Goal: Task Accomplishment & Management: Use online tool/utility

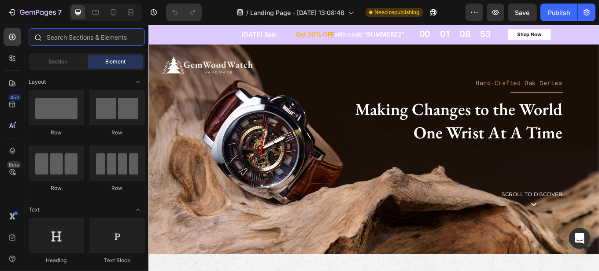
click at [73, 36] on input "text" at bounding box center [87, 37] width 116 height 18
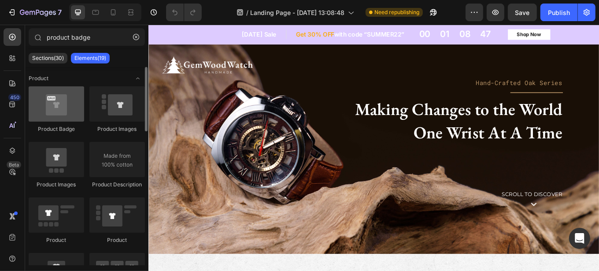
click at [53, 99] on div at bounding box center [57, 103] width 56 height 35
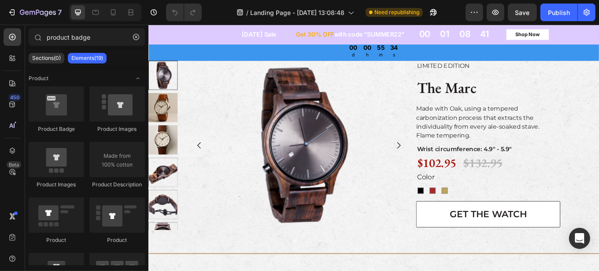
scroll to position [294, 0]
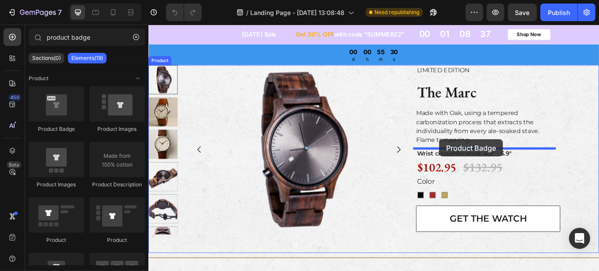
drag, startPoint x: 203, startPoint y: 130, endPoint x: 489, endPoint y: 159, distance: 287.3
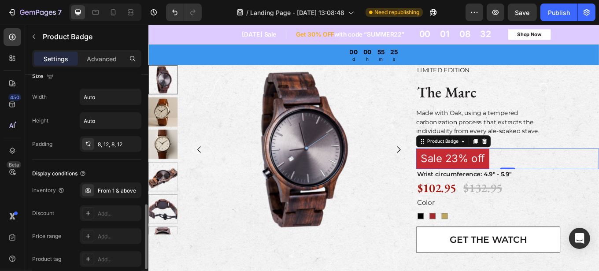
scroll to position [530, 0]
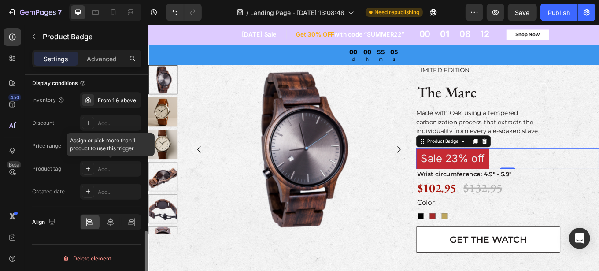
click at [89, 170] on div at bounding box center [111, 169] width 62 height 16
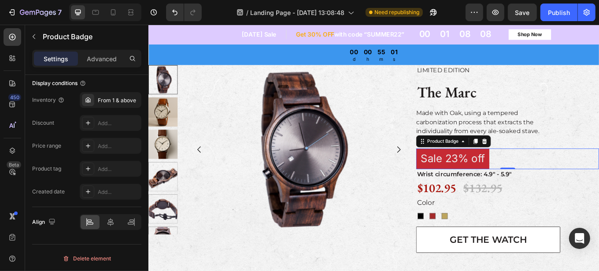
click at [477, 180] on pre "Sale 23% off" at bounding box center [505, 182] width 86 height 24
click at [54, 168] on div "Product tag" at bounding box center [46, 169] width 29 height 8
click at [499, 182] on pre "Sale 23% off" at bounding box center [505, 182] width 86 height 24
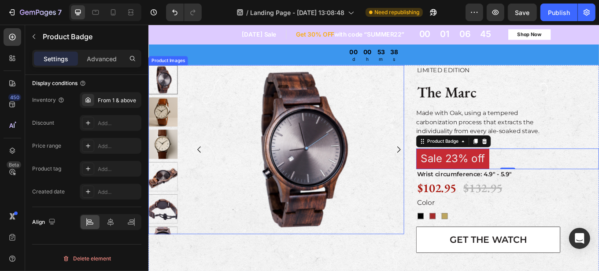
click at [168, 166] on img at bounding box center [165, 165] width 34 height 34
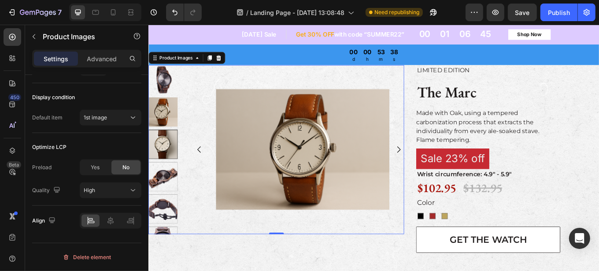
scroll to position [0, 0]
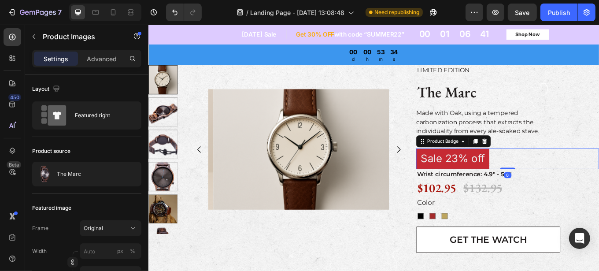
click at [496, 182] on pre "Sale 23% off" at bounding box center [505, 182] width 86 height 24
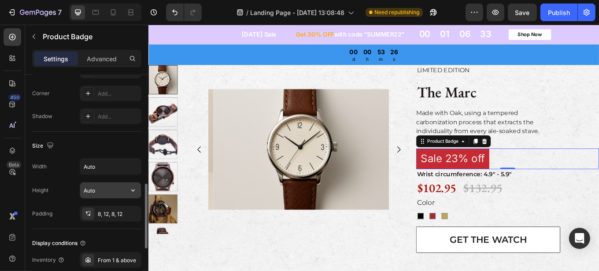
scroll to position [450, 0]
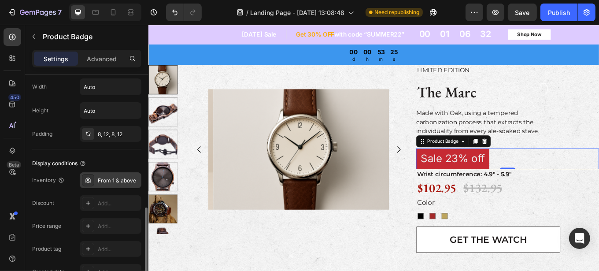
click at [96, 180] on div "From 1 & above" at bounding box center [111, 180] width 62 height 16
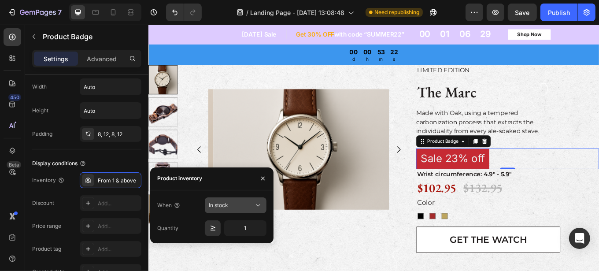
click at [241, 206] on div "In stock" at bounding box center [231, 205] width 45 height 8
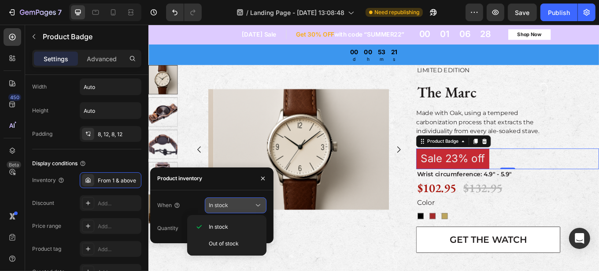
click at [241, 206] on div "In stock" at bounding box center [231, 205] width 45 height 8
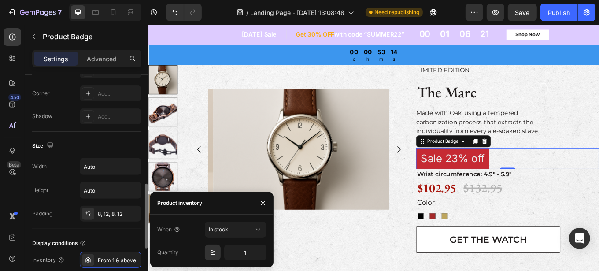
scroll to position [250, 0]
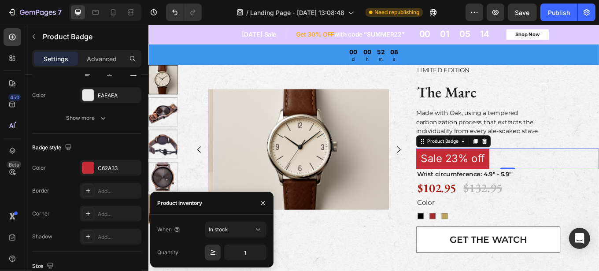
click at [491, 183] on pre "Sale 23% off" at bounding box center [505, 182] width 86 height 24
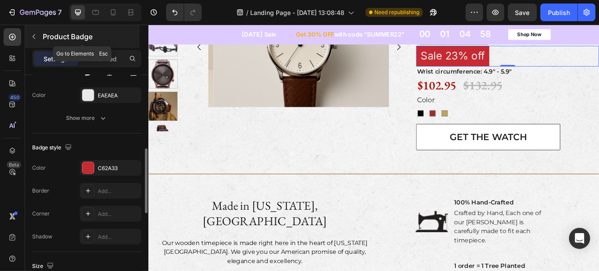
click at [36, 34] on icon "button" at bounding box center [33, 36] width 7 height 7
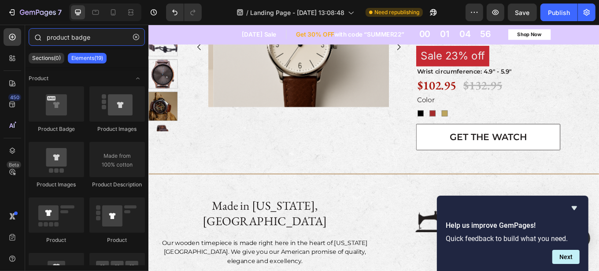
click at [57, 37] on input "product badge" at bounding box center [87, 37] width 116 height 18
click at [96, 37] on input "product badge" at bounding box center [87, 37] width 116 height 18
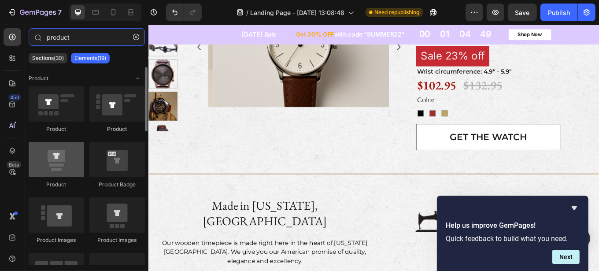
type input "product"
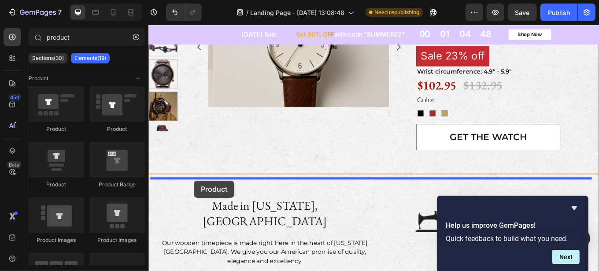
drag, startPoint x: 205, startPoint y: 185, endPoint x: 201, endPoint y: 207, distance: 22.8
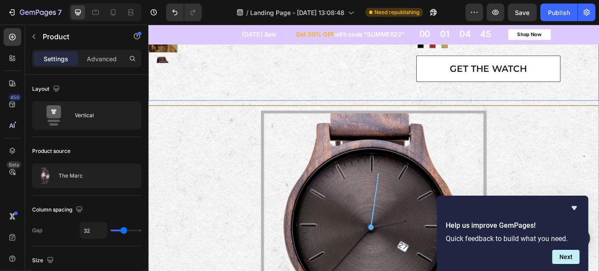
scroll to position [294, 0]
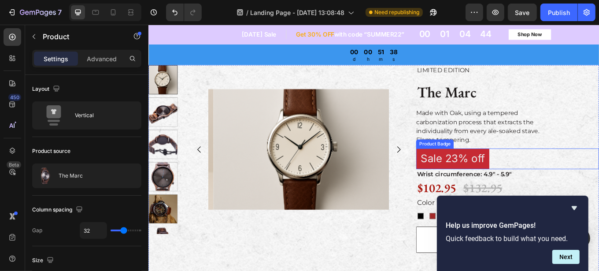
click at [495, 178] on pre "Sale 23% off" at bounding box center [505, 182] width 86 height 24
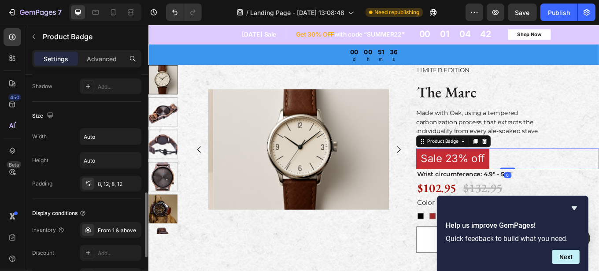
scroll to position [530, 0]
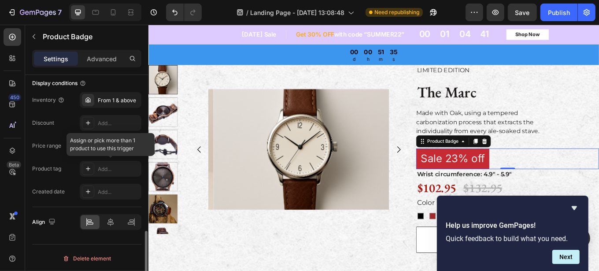
click at [89, 170] on div at bounding box center [111, 169] width 62 height 16
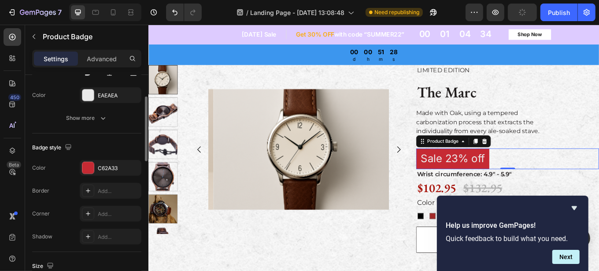
scroll to position [210, 0]
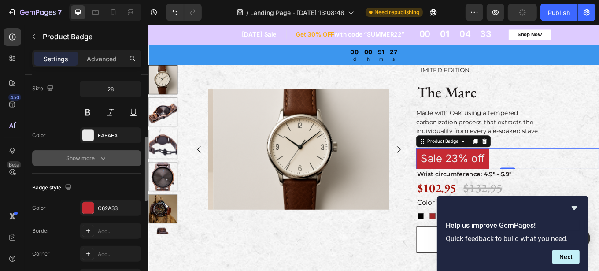
click at [95, 158] on div "Show more" at bounding box center [87, 158] width 41 height 9
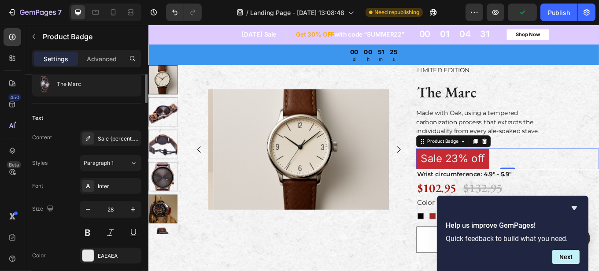
scroll to position [10, 0]
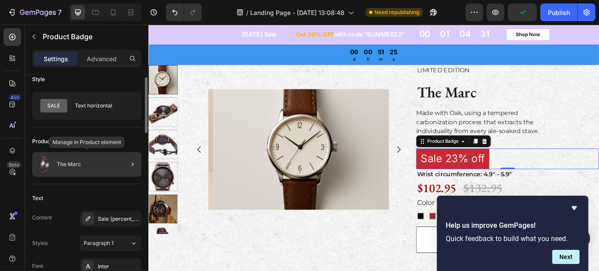
click at [102, 165] on div "The Marc" at bounding box center [86, 164] width 109 height 25
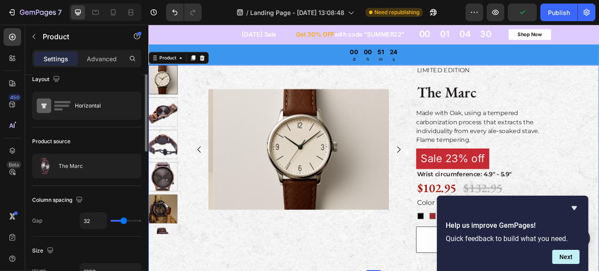
scroll to position [0, 0]
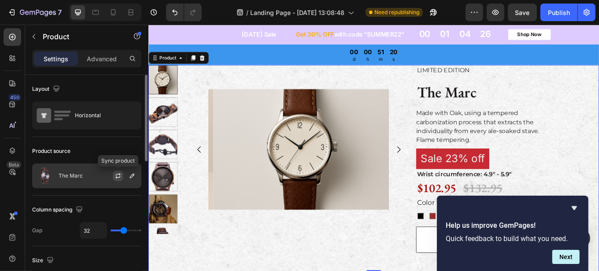
click at [118, 177] on icon "button" at bounding box center [117, 177] width 5 height 3
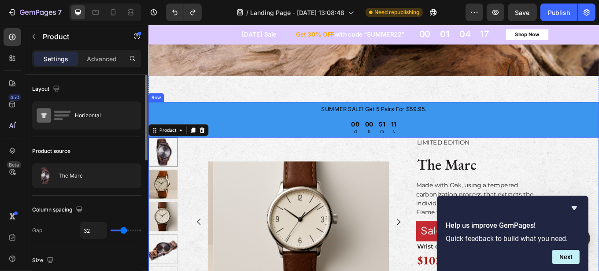
scroll to position [214, 0]
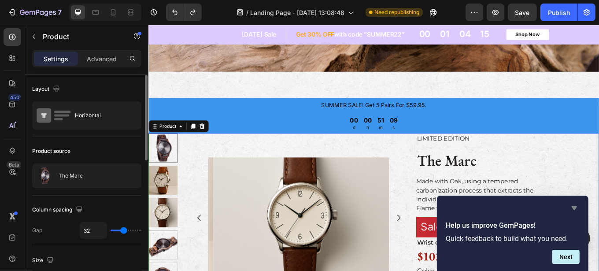
click at [574, 203] on icon "Hide survey" at bounding box center [574, 208] width 11 height 11
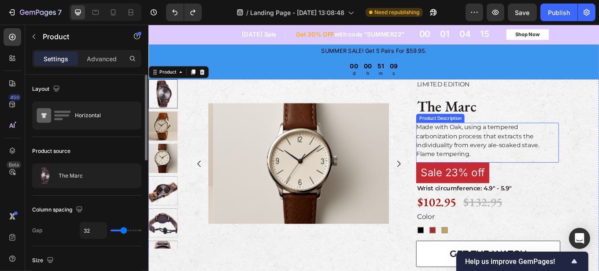
scroll to position [334, 0]
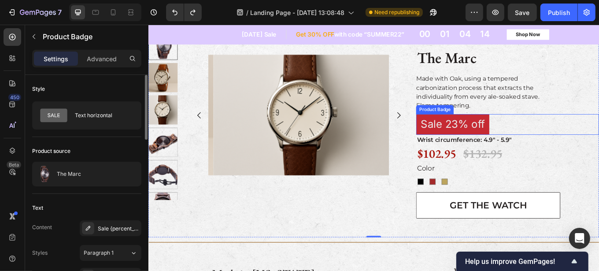
click at [474, 139] on pre "Sale 23% off" at bounding box center [505, 142] width 86 height 24
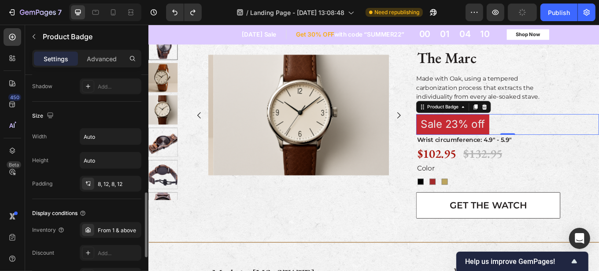
scroll to position [530, 0]
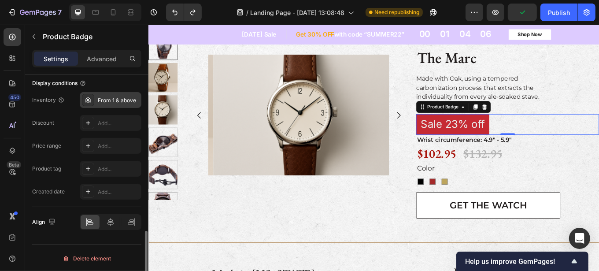
click at [90, 96] on icon at bounding box center [88, 99] width 7 height 7
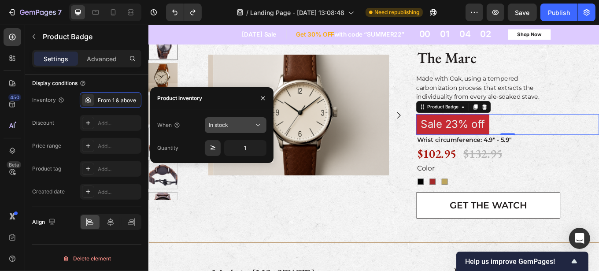
click at [244, 127] on div "In stock" at bounding box center [231, 125] width 45 height 8
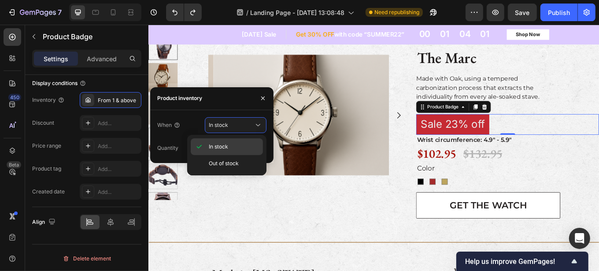
click at [239, 144] on p "In stock" at bounding box center [234, 147] width 50 height 8
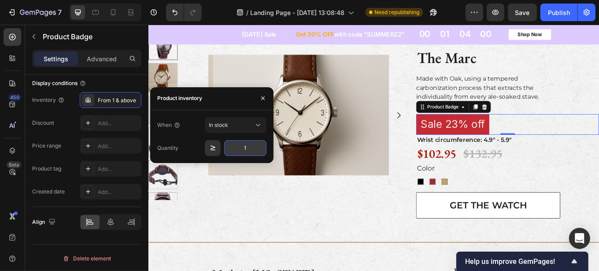
click at [250, 149] on input "1" at bounding box center [245, 148] width 42 height 16
type input "2"
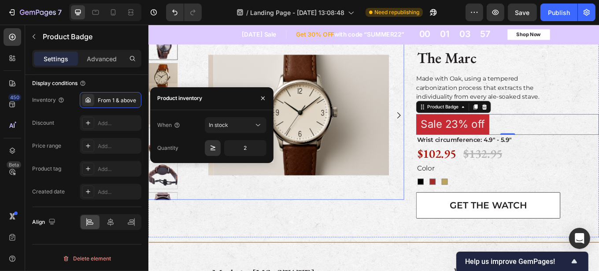
click at [259, 218] on img at bounding box center [331, 131] width 212 height 198
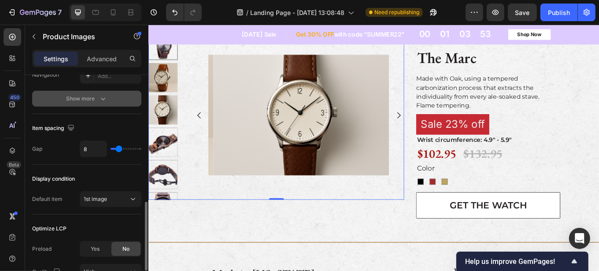
scroll to position [328, 0]
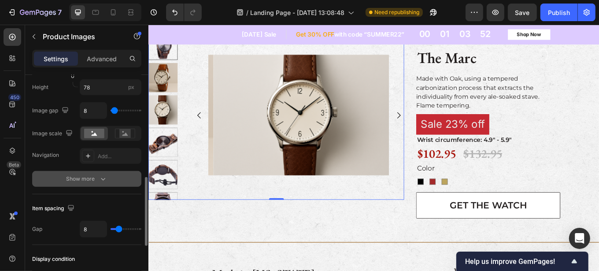
click at [101, 176] on icon "button" at bounding box center [103, 178] width 9 height 9
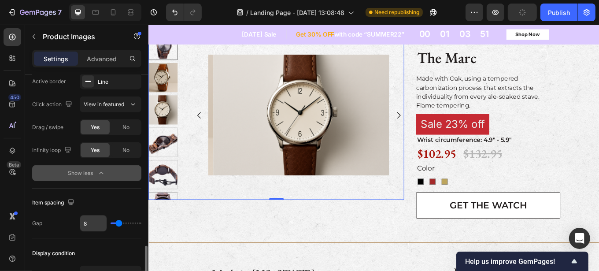
scroll to position [569, 0]
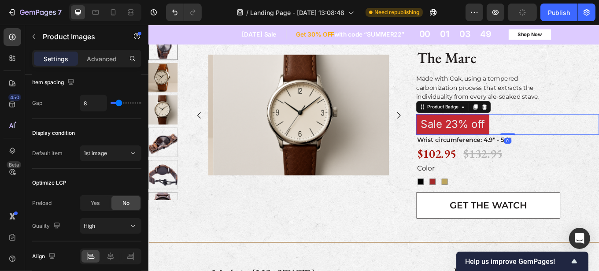
click at [484, 140] on pre "Sale 23% off" at bounding box center [505, 142] width 86 height 24
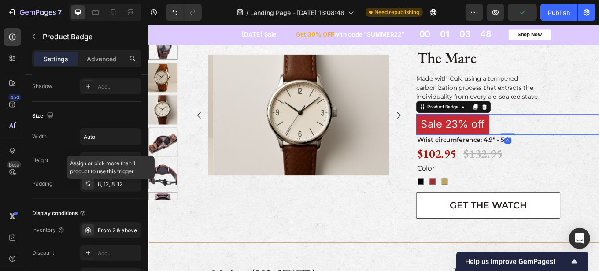
scroll to position [530, 0]
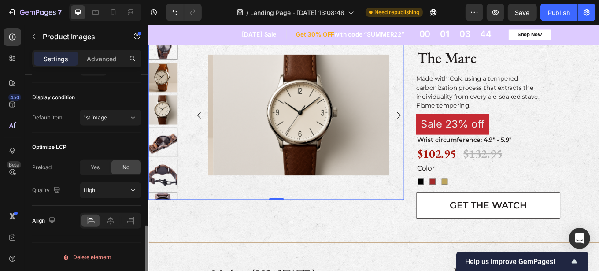
click at [337, 166] on img at bounding box center [331, 131] width 212 height 198
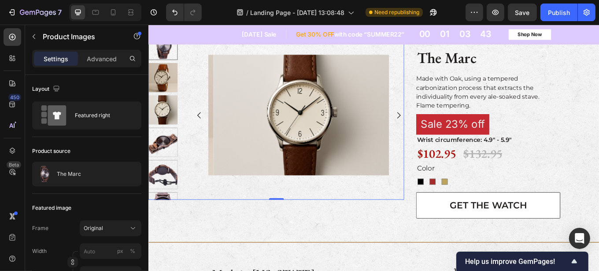
click at [168, 168] on img at bounding box center [165, 162] width 34 height 34
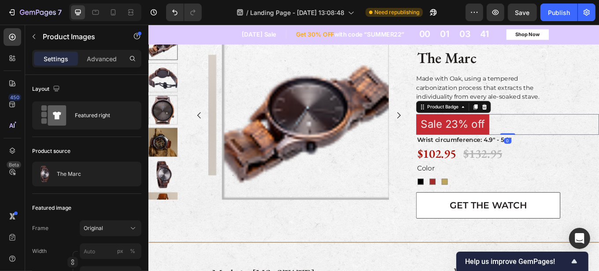
click at [481, 137] on pre "Sale 23% off" at bounding box center [505, 142] width 86 height 24
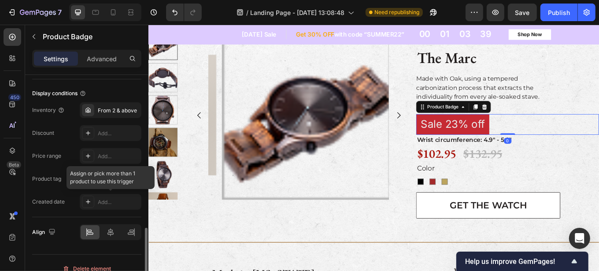
scroll to position [530, 0]
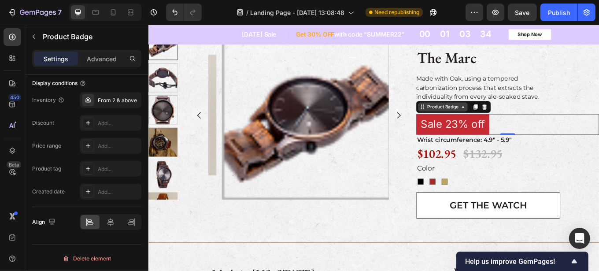
click at [514, 121] on icon at bounding box center [517, 121] width 7 height 7
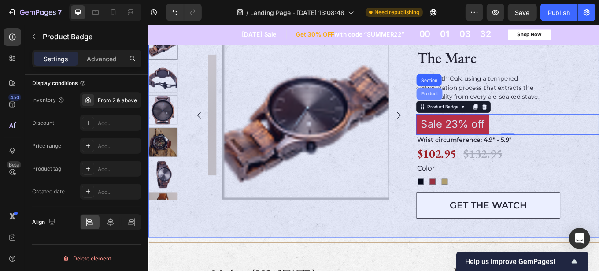
click at [475, 106] on div "Product" at bounding box center [477, 105] width 23 height 5
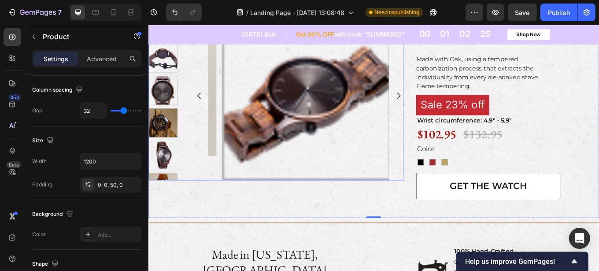
scroll to position [374, 0]
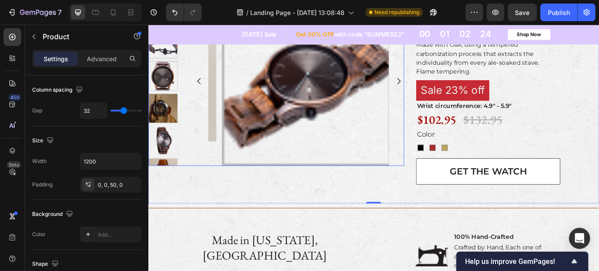
click at [167, 165] on img at bounding box center [165, 160] width 34 height 34
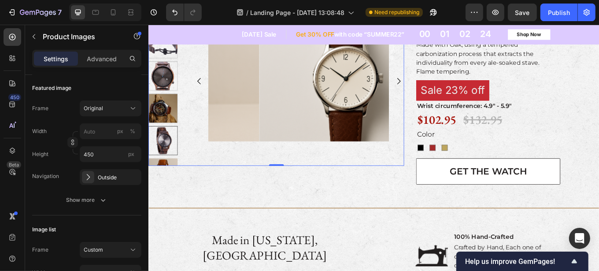
scroll to position [0, 0]
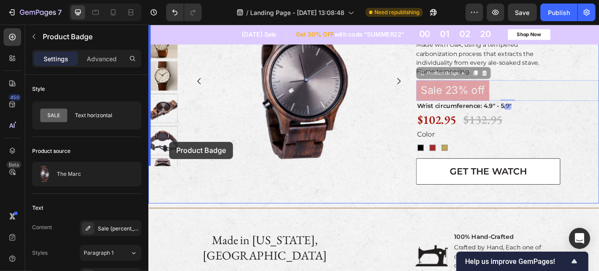
drag, startPoint x: 478, startPoint y: 100, endPoint x: 172, endPoint y: 162, distance: 311.5
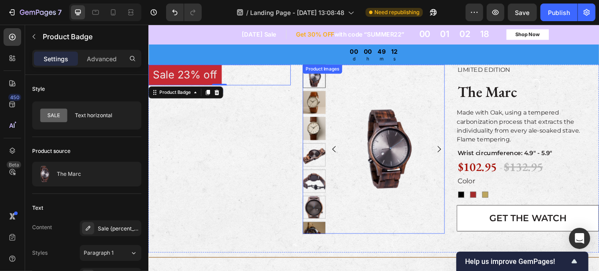
scroll to position [294, 0]
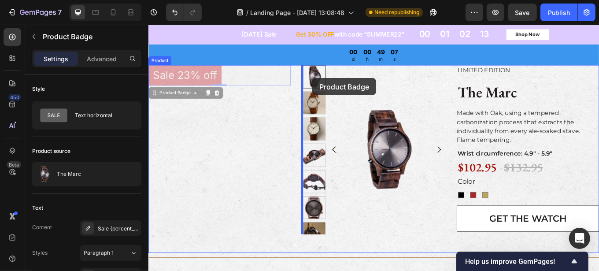
drag, startPoint x: 199, startPoint y: 81, endPoint x: 340, endPoint y: 87, distance: 141.1
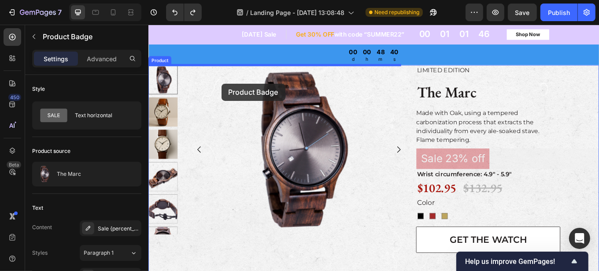
drag, startPoint x: 480, startPoint y: 182, endPoint x: 233, endPoint y: 94, distance: 261.5
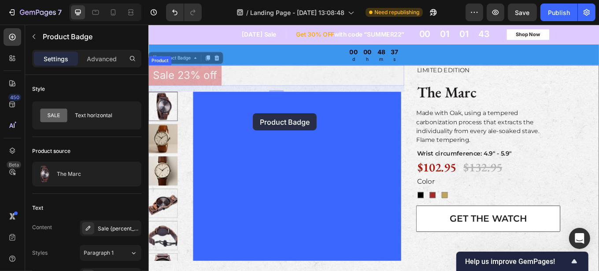
drag, startPoint x: 193, startPoint y: 80, endPoint x: 270, endPoint y: 129, distance: 91.1
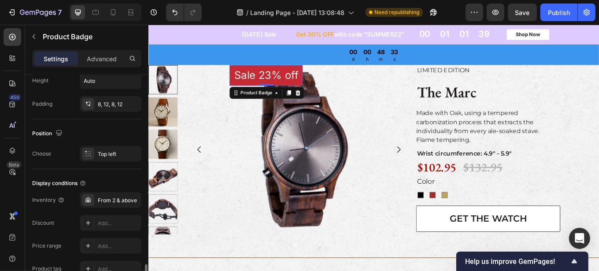
scroll to position [550, 0]
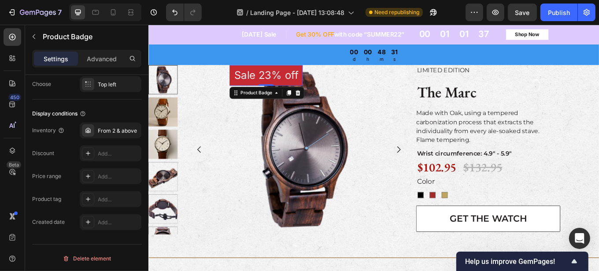
click at [273, 88] on pre "Sale 23% off" at bounding box center [286, 84] width 86 height 24
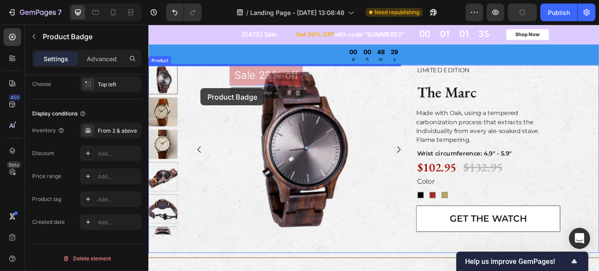
drag, startPoint x: 269, startPoint y: 86, endPoint x: 209, endPoint y: 99, distance: 61.8
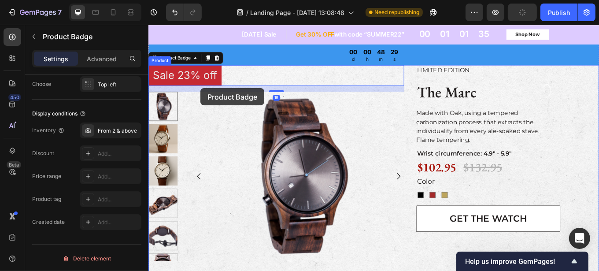
scroll to position [530, 0]
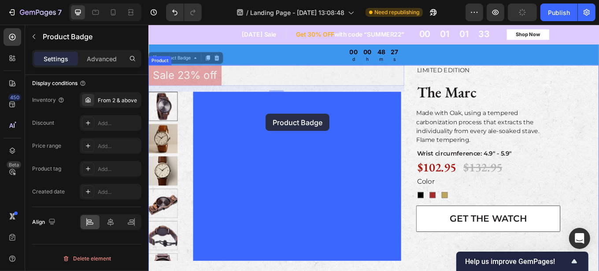
drag, startPoint x: 199, startPoint y: 82, endPoint x: 285, endPoint y: 129, distance: 98.5
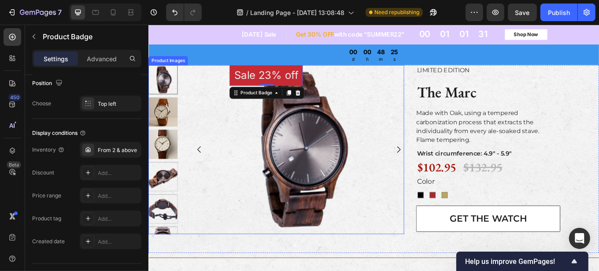
scroll to position [254, 0]
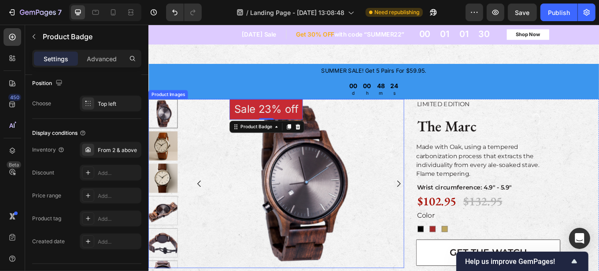
click at [170, 170] on img at bounding box center [165, 167] width 34 height 34
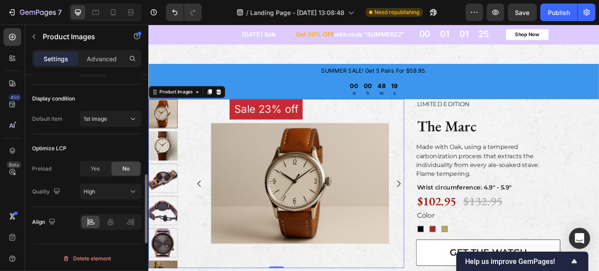
scroll to position [328, 0]
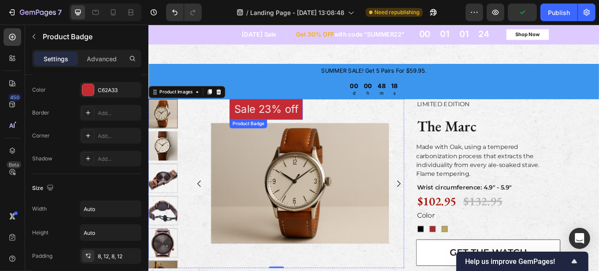
click at [266, 123] on pre "Sale 23% off" at bounding box center [286, 124] width 86 height 24
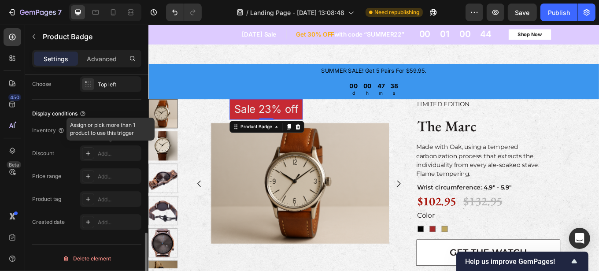
scroll to position [510, 0]
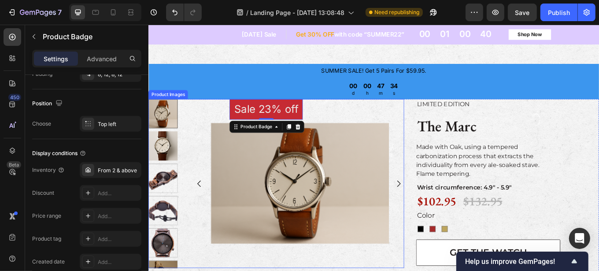
click at [171, 207] on img at bounding box center [165, 205] width 34 height 34
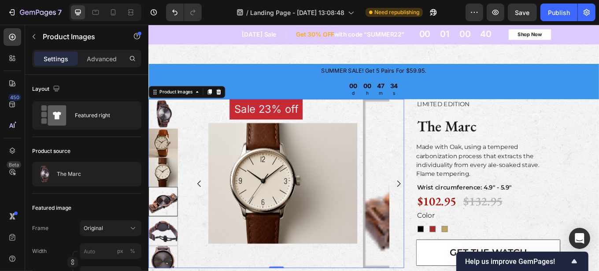
scroll to position [0, 0]
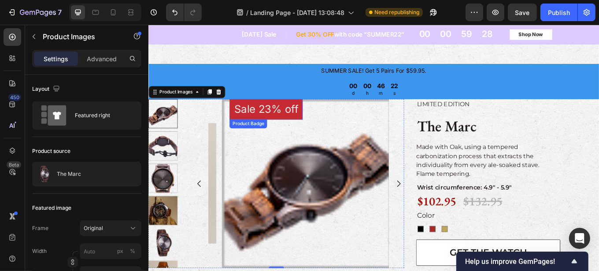
click at [260, 125] on pre "Sale 23% off" at bounding box center [286, 124] width 86 height 24
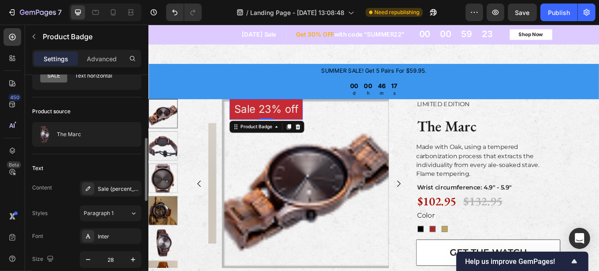
scroll to position [80, 0]
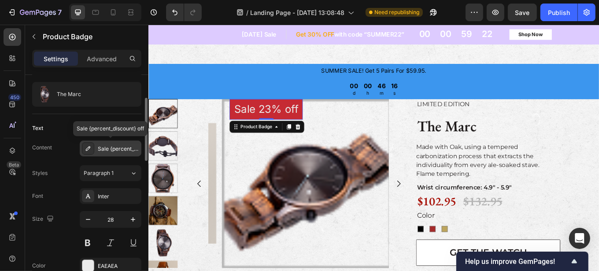
click at [106, 149] on div "Sale {percent_discount} off" at bounding box center [118, 149] width 41 height 8
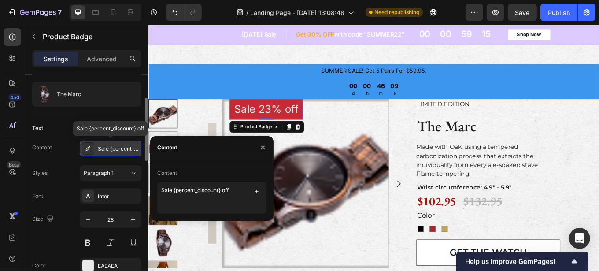
click at [89, 147] on icon at bounding box center [88, 148] width 7 height 7
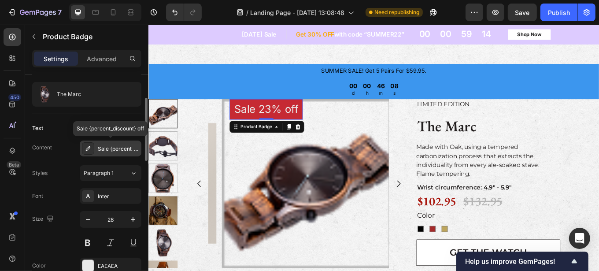
click at [89, 147] on icon at bounding box center [88, 148] width 7 height 7
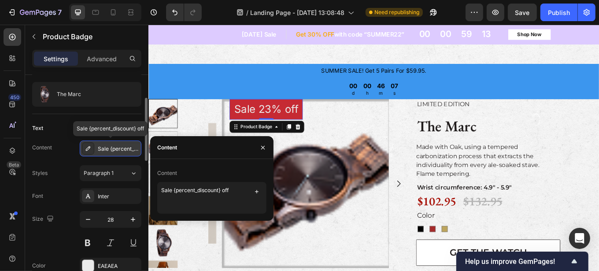
click at [89, 147] on icon at bounding box center [88, 148] width 7 height 7
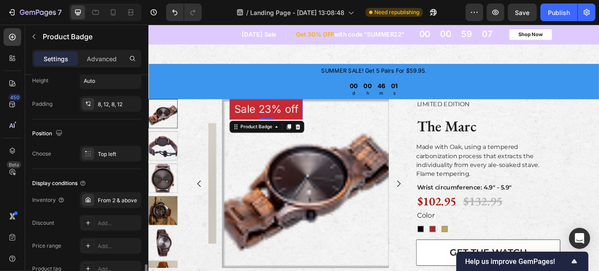
scroll to position [520, 0]
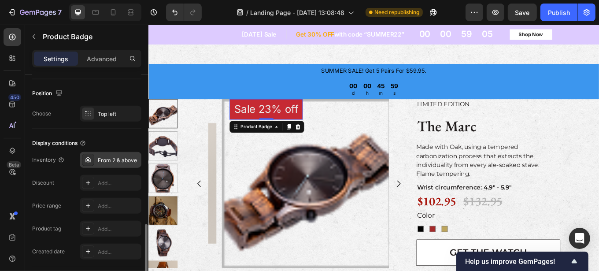
click at [89, 159] on icon at bounding box center [88, 161] width 3 height 4
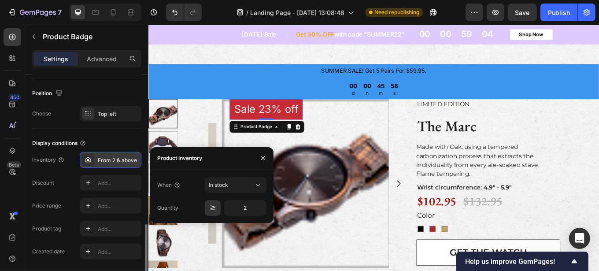
click at [89, 159] on icon at bounding box center [88, 161] width 3 height 4
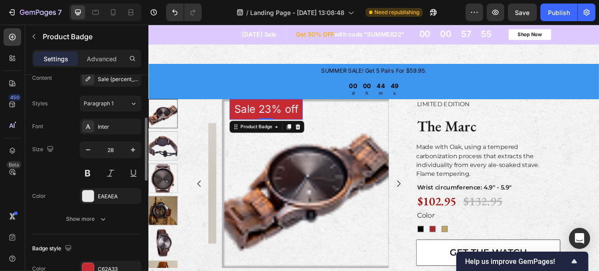
scroll to position [0, 0]
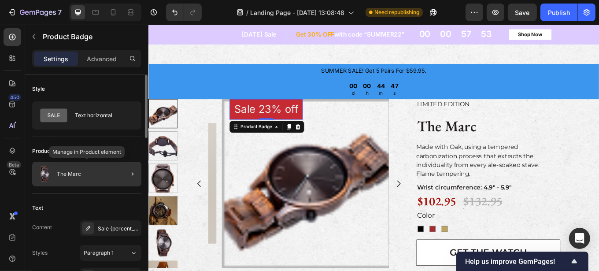
click at [96, 174] on div "The Marc" at bounding box center [86, 174] width 109 height 25
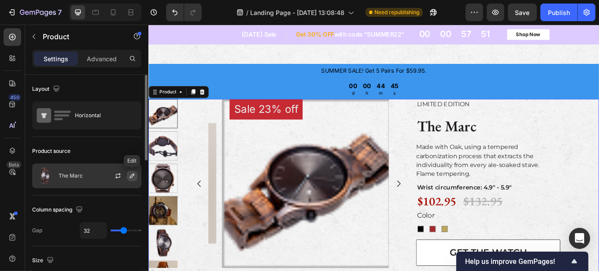
click at [132, 175] on icon "button" at bounding box center [132, 175] width 7 height 7
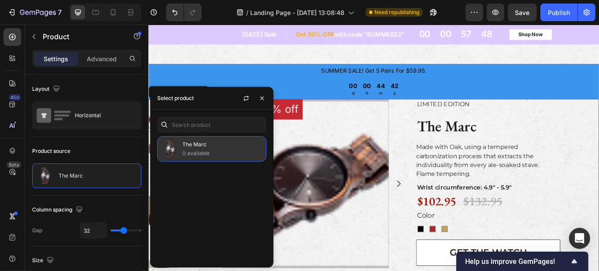
click at [196, 148] on p "The Marc" at bounding box center [222, 144] width 80 height 9
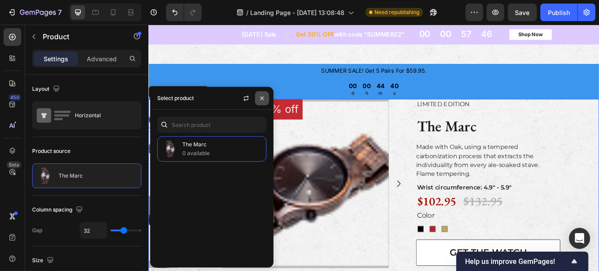
click at [262, 96] on icon "button" at bounding box center [262, 98] width 7 height 7
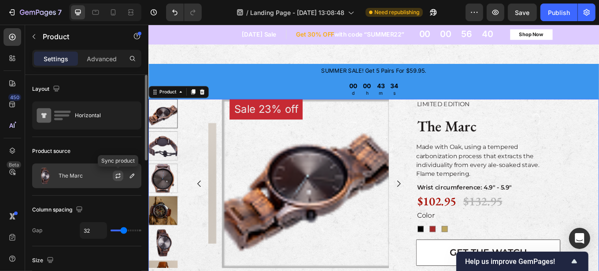
click at [117, 174] on icon "button" at bounding box center [118, 175] width 7 height 7
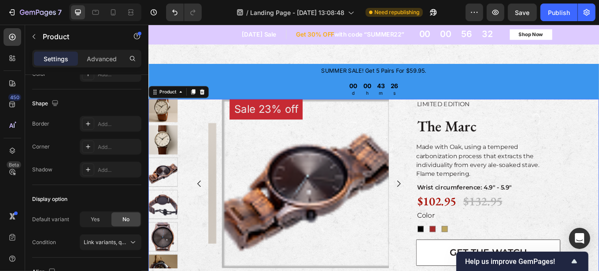
scroll to position [351, 0]
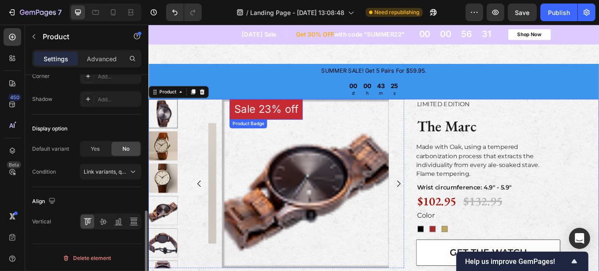
click at [289, 120] on pre "Sale 23% off" at bounding box center [286, 124] width 86 height 24
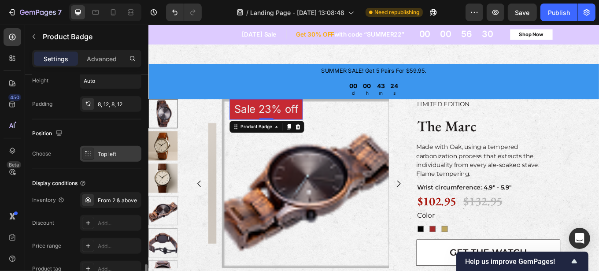
scroll to position [550, 0]
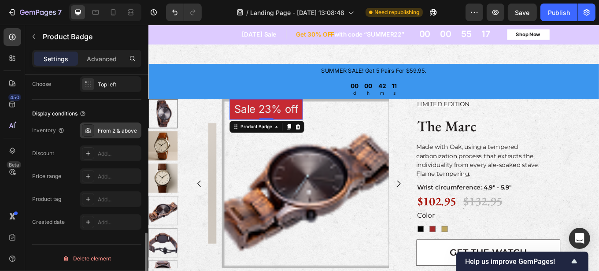
click at [110, 133] on div "From 2 & above" at bounding box center [118, 131] width 41 height 8
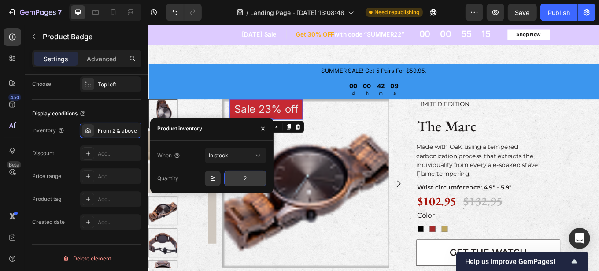
click at [246, 180] on input "2" at bounding box center [245, 178] width 42 height 16
type input "1"
click at [124, 189] on div "Inventory From 2 & above Discount Add... Price range Add... Product tag Add... …" at bounding box center [86, 175] width 109 height 107
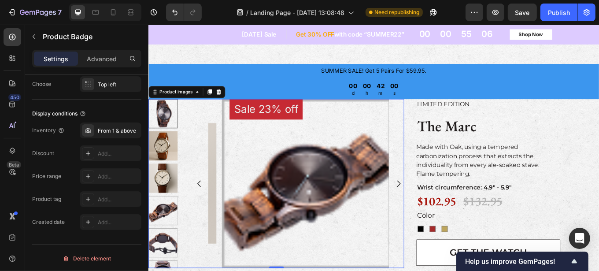
click at [163, 202] on img at bounding box center [165, 205] width 34 height 34
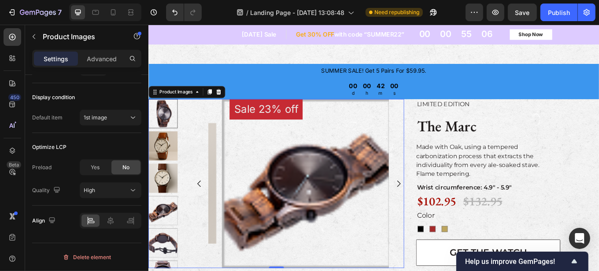
scroll to position [0, 0]
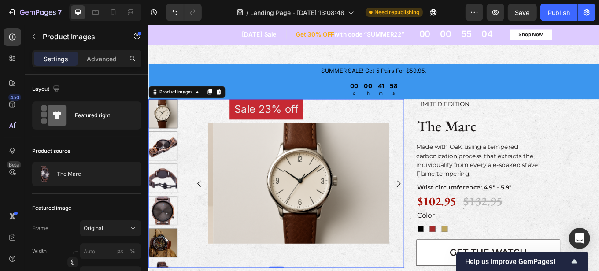
click at [163, 233] on img at bounding box center [165, 243] width 34 height 34
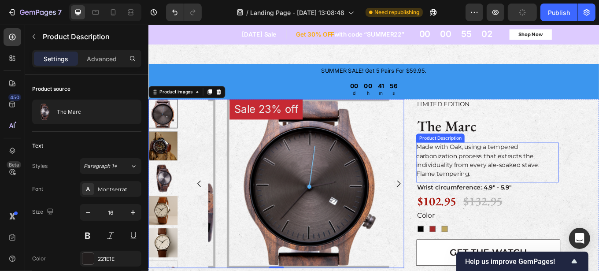
click at [520, 175] on span "Made with Oak, using a tempered carbonization process that extracts the individ…" at bounding box center [534, 184] width 144 height 40
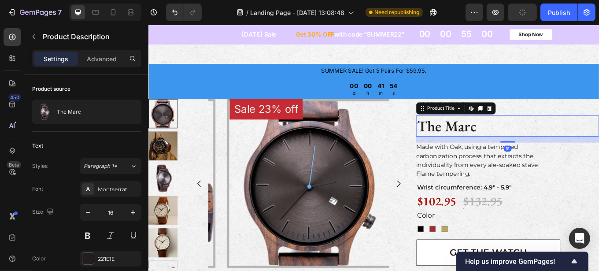
click at [481, 142] on h2 "The Marc" at bounding box center [569, 143] width 215 height 25
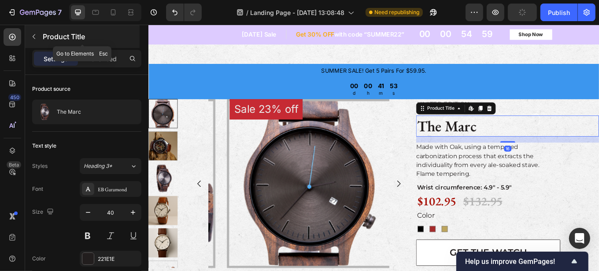
click at [35, 33] on icon "button" at bounding box center [33, 36] width 7 height 7
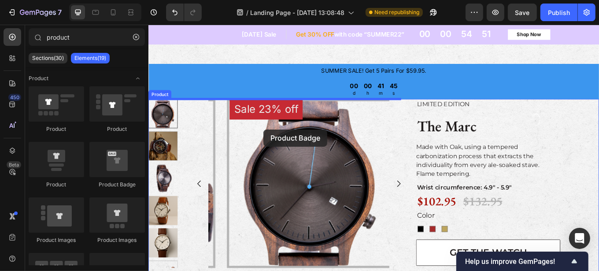
drag, startPoint x: 261, startPoint y: 191, endPoint x: 283, endPoint y: 148, distance: 48.5
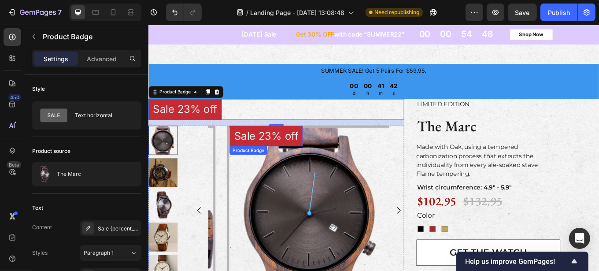
click at [261, 155] on pre "Sale 23% off" at bounding box center [286, 155] width 86 height 24
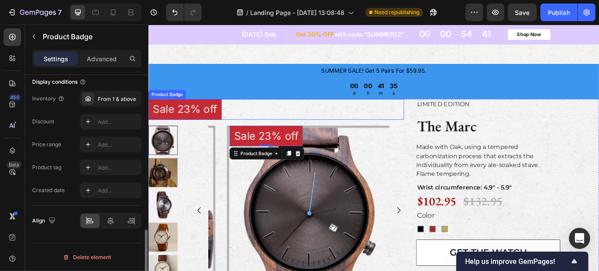
scroll to position [530, 0]
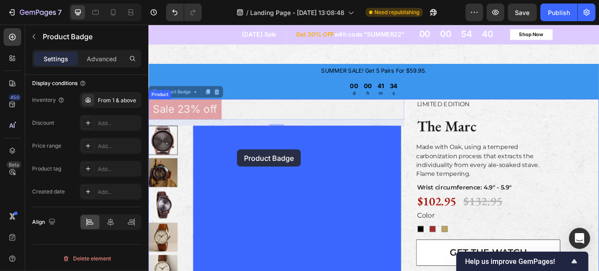
drag, startPoint x: 165, startPoint y: 106, endPoint x: 252, endPoint y: 171, distance: 108.6
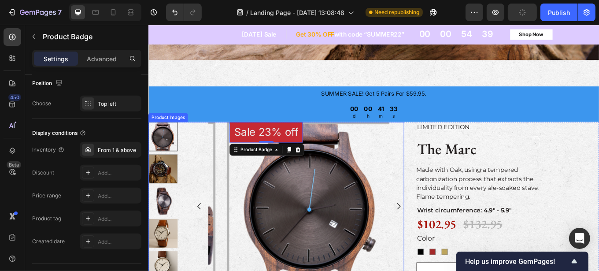
scroll to position [214, 0]
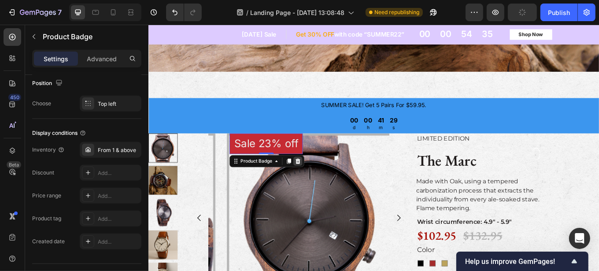
click at [322, 181] on icon at bounding box center [323, 184] width 7 height 7
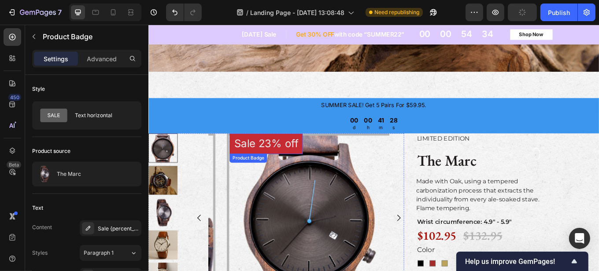
click at [274, 162] on pre "Sale 23% off" at bounding box center [286, 164] width 86 height 24
click at [112, 56] on p "Advanced" at bounding box center [102, 58] width 30 height 9
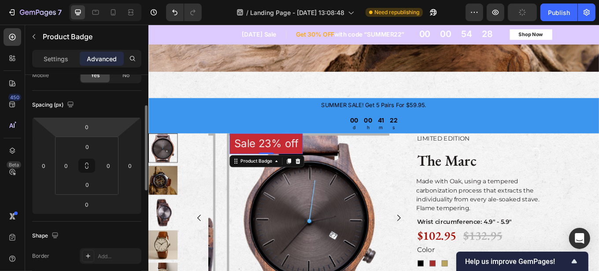
scroll to position [0, 0]
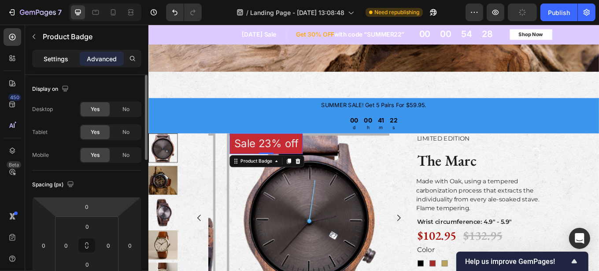
click at [46, 57] on p "Settings" at bounding box center [56, 58] width 25 height 9
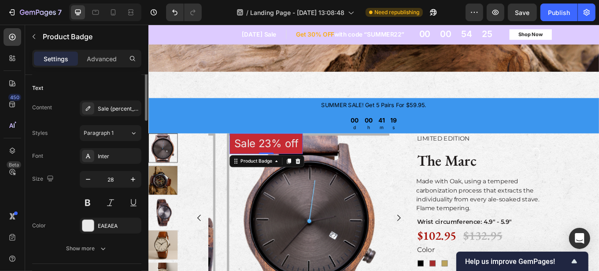
scroll to position [80, 0]
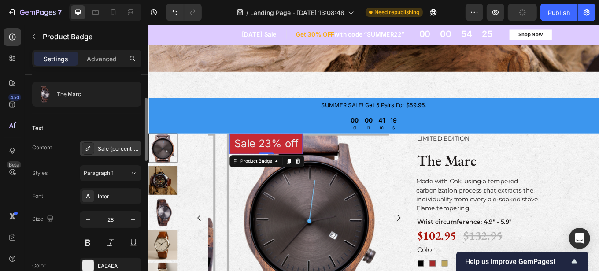
click at [112, 149] on div "Sale {percent_discount} off" at bounding box center [118, 149] width 41 height 8
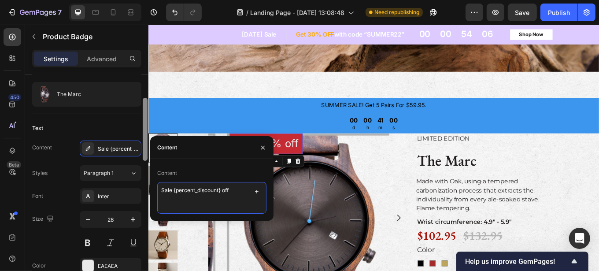
drag, startPoint x: 231, startPoint y: 190, endPoint x: 144, endPoint y: 186, distance: 86.9
click at [144, 186] on div "450 Beta product Sections(30) Elements(19) Product Product Product Product Prod…" at bounding box center [74, 148] width 148 height 246
paste textarea "{product_type}"
type textarea "{product_type}"
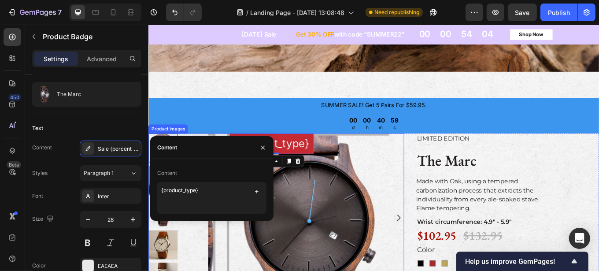
click at [401, 201] on img at bounding box center [339, 251] width 212 height 198
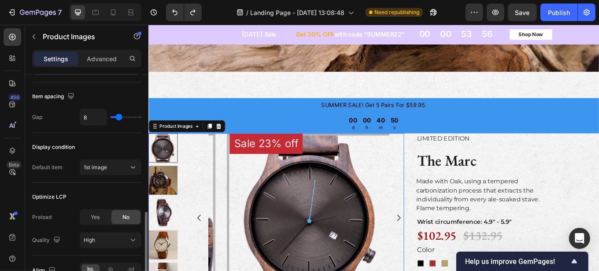
scroll to position [489, 0]
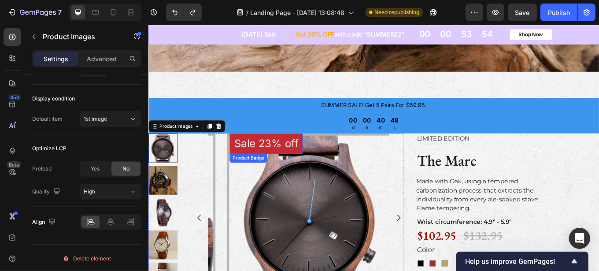
click at [270, 164] on pre "Sale 23% off" at bounding box center [286, 164] width 86 height 24
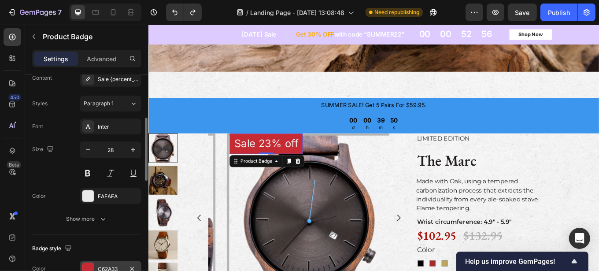
scroll to position [70, 0]
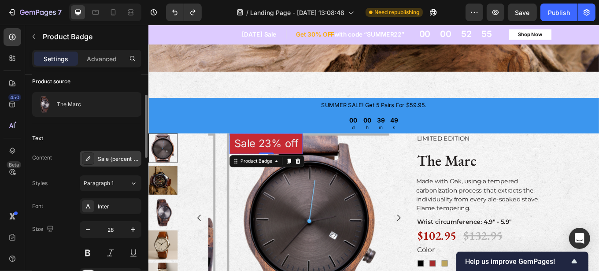
click at [114, 159] on div "Sale {percent_discount} off" at bounding box center [118, 159] width 41 height 8
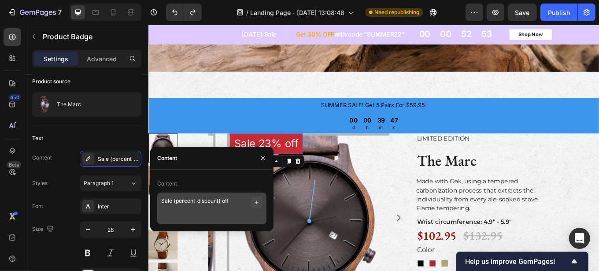
click at [257, 202] on icon "button" at bounding box center [256, 202] width 7 height 7
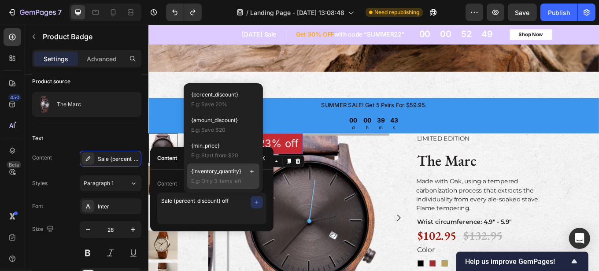
click at [214, 177] on span "E.g: Only 3 items left" at bounding box center [223, 181] width 64 height 8
type textarea "Sale {percent_discount} off {inventory_quantity}"
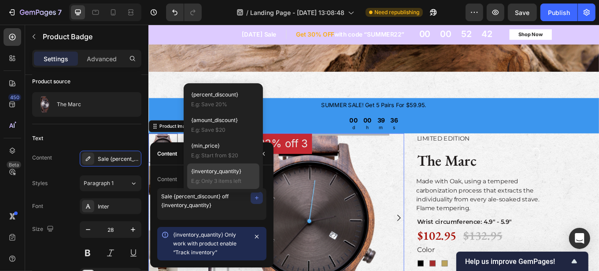
click at [394, 181] on img at bounding box center [339, 251] width 212 height 198
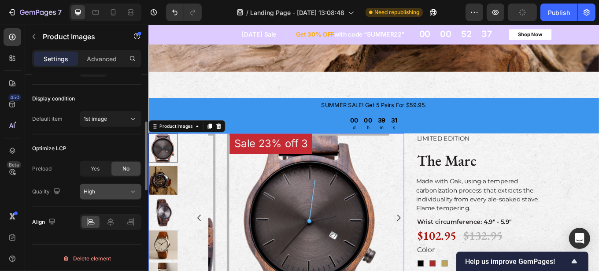
scroll to position [368, 0]
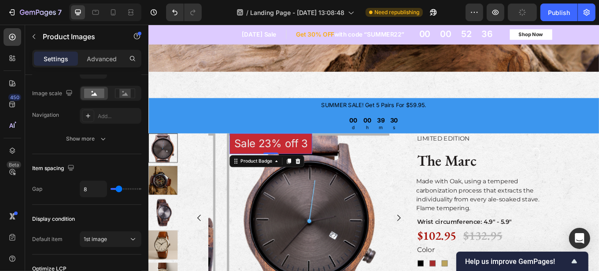
click at [283, 166] on pre "Sale 23% off 3" at bounding box center [291, 164] width 97 height 24
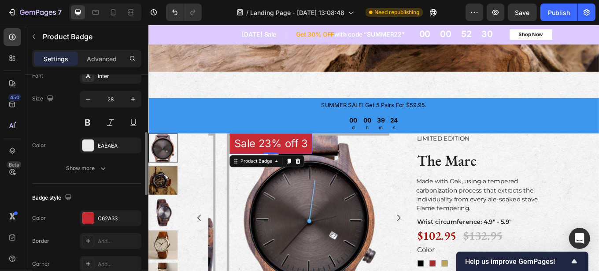
scroll to position [80, 0]
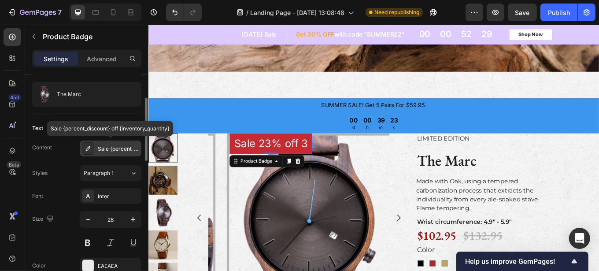
click at [101, 148] on div "Sale {percent_discount} off {inventory_quantity}" at bounding box center [118, 149] width 41 height 8
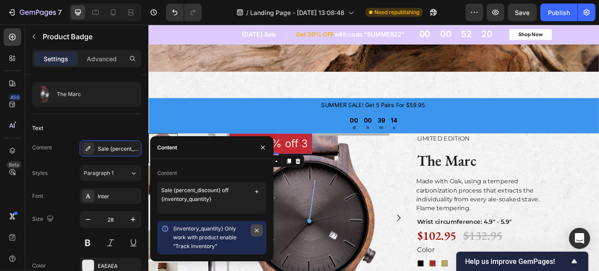
click at [255, 231] on icon "button" at bounding box center [256, 230] width 7 height 7
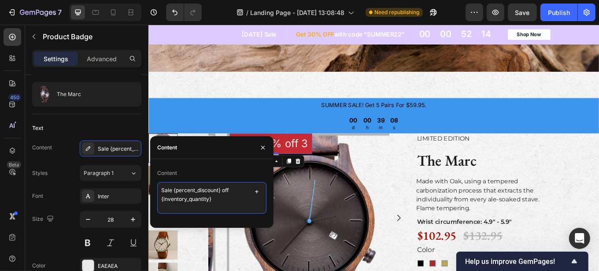
drag, startPoint x: 214, startPoint y: 202, endPoint x: 154, endPoint y: 198, distance: 59.6
click at [154, 198] on div "Content Sale {percent_discount} off {inventory_quantity}" at bounding box center [211, 193] width 123 height 55
click at [256, 192] on icon "button" at bounding box center [256, 191] width 7 height 7
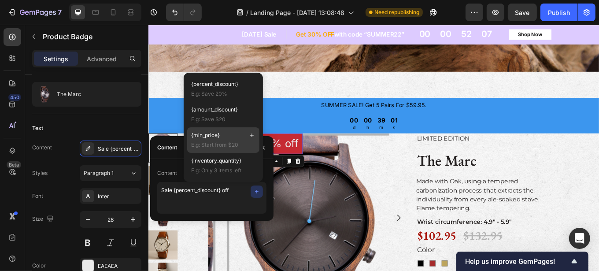
click at [224, 138] on p "{min_price}" at bounding box center [223, 135] width 64 height 8
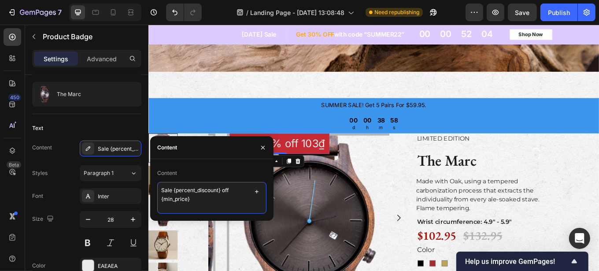
drag, startPoint x: 195, startPoint y: 199, endPoint x: 152, endPoint y: 198, distance: 43.2
click at [152, 198] on div "Content Sale {percent_discount} off {min_price}" at bounding box center [211, 190] width 123 height 48
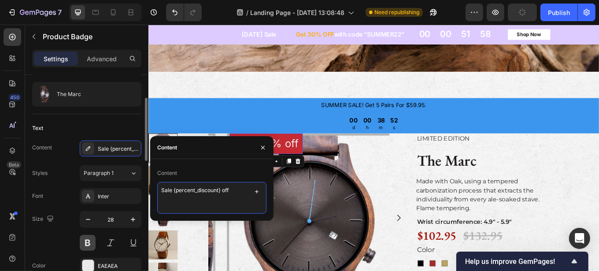
scroll to position [200, 0]
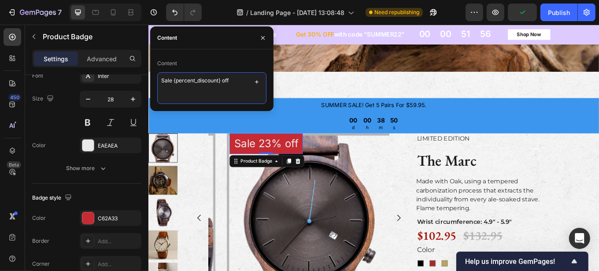
type textarea "Sale {percent_discount} off"
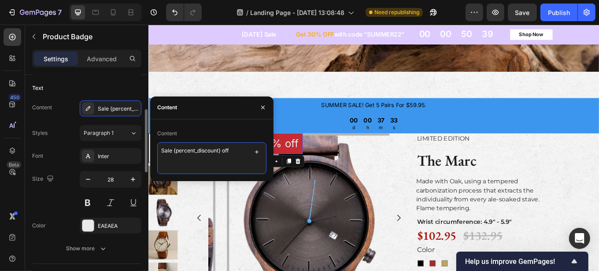
scroll to position [0, 0]
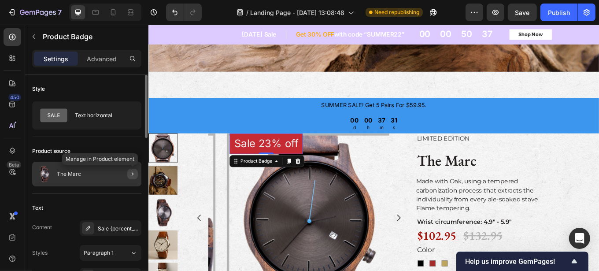
click at [128, 175] on button "button" at bounding box center [132, 174] width 11 height 11
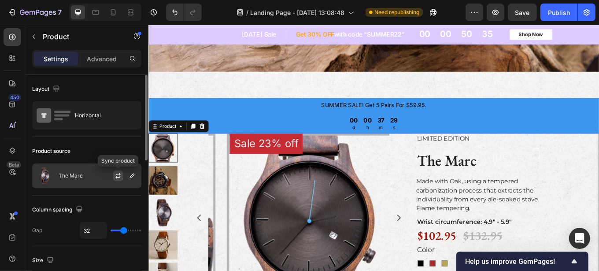
click at [119, 175] on icon "button" at bounding box center [118, 175] width 7 height 7
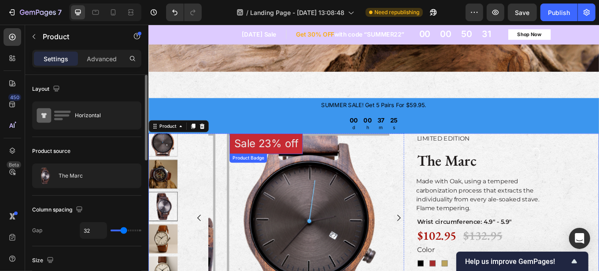
click at [300, 167] on pre "Sale 23% off" at bounding box center [286, 164] width 86 height 24
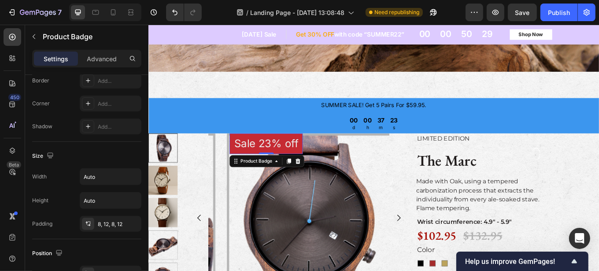
scroll to position [550, 0]
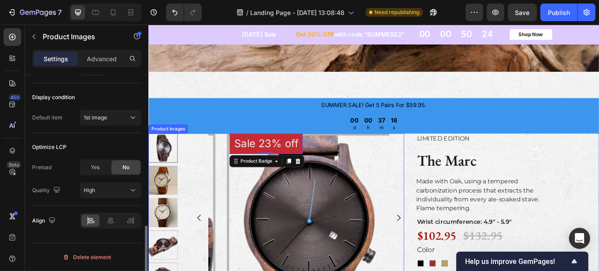
click at [273, 239] on img at bounding box center [339, 251] width 212 height 198
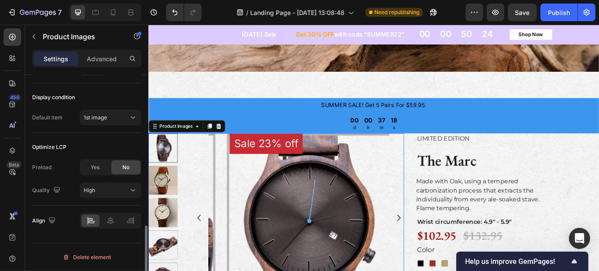
scroll to position [0, 0]
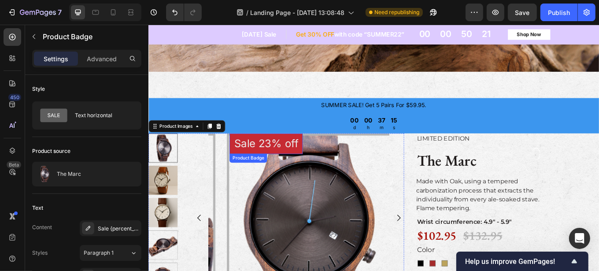
click at [265, 167] on pre "Sale 23% off" at bounding box center [286, 164] width 86 height 24
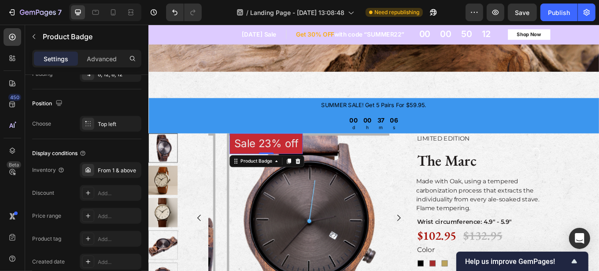
scroll to position [550, 0]
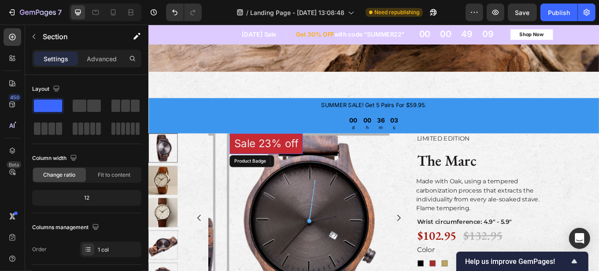
click at [278, 163] on pre "Sale 23% off" at bounding box center [286, 164] width 86 height 24
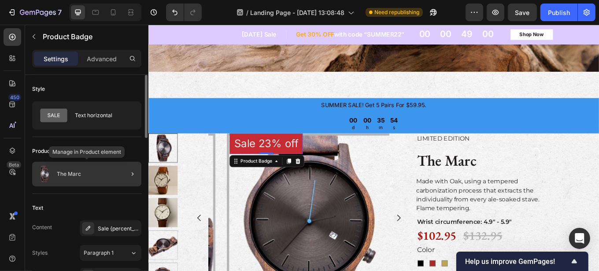
click at [100, 170] on div "The Marc" at bounding box center [86, 174] width 109 height 25
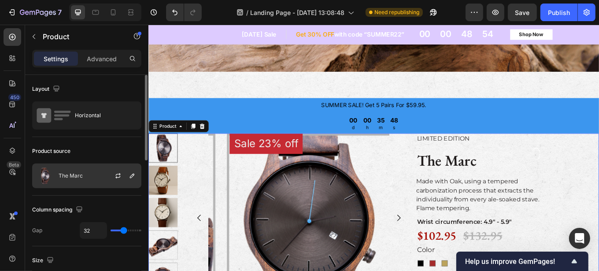
click at [99, 178] on div "The Marc" at bounding box center [86, 175] width 109 height 25
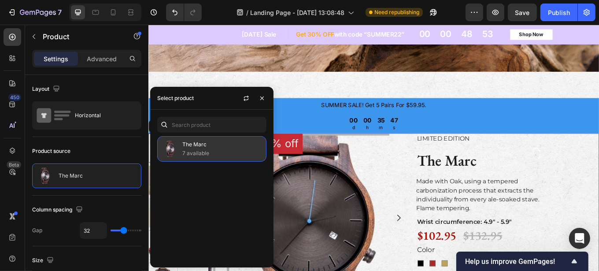
click at [200, 149] on p "7 available" at bounding box center [222, 153] width 80 height 9
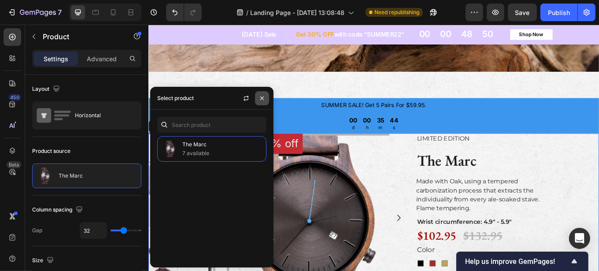
click at [262, 100] on icon "button" at bounding box center [262, 98] width 7 height 7
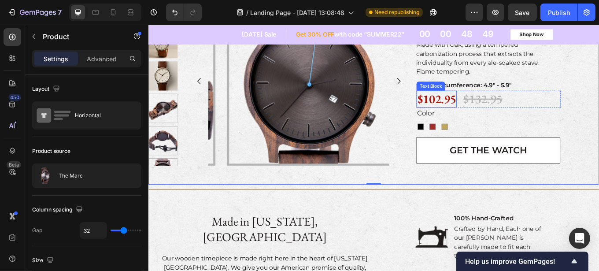
scroll to position [334, 0]
